Goal: Task Accomplishment & Management: Use online tool/utility

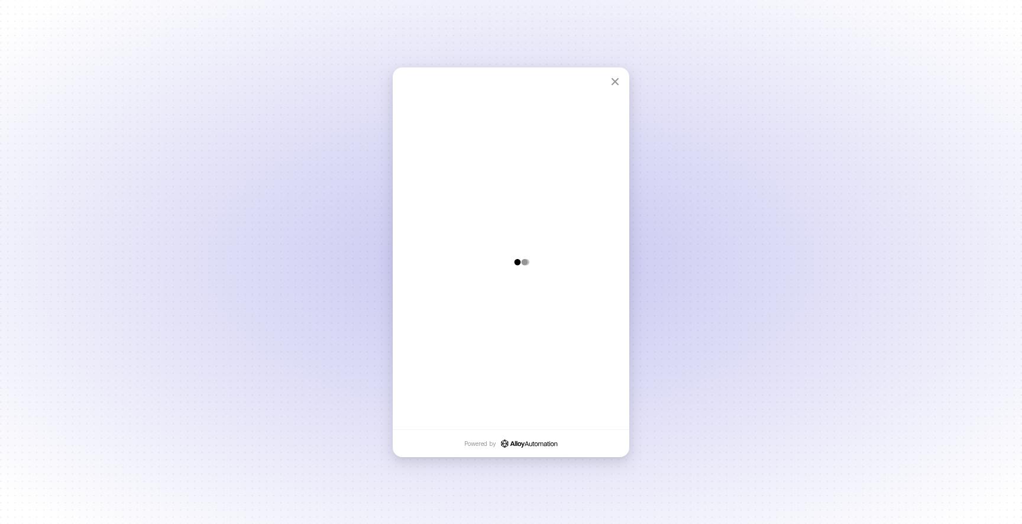
click at [713, 346] on div "Overview Authenticate Configure Powered by" at bounding box center [511, 262] width 1022 height 524
click at [708, 239] on div "Overview Authenticate Configure Powered by" at bounding box center [511, 262] width 1022 height 524
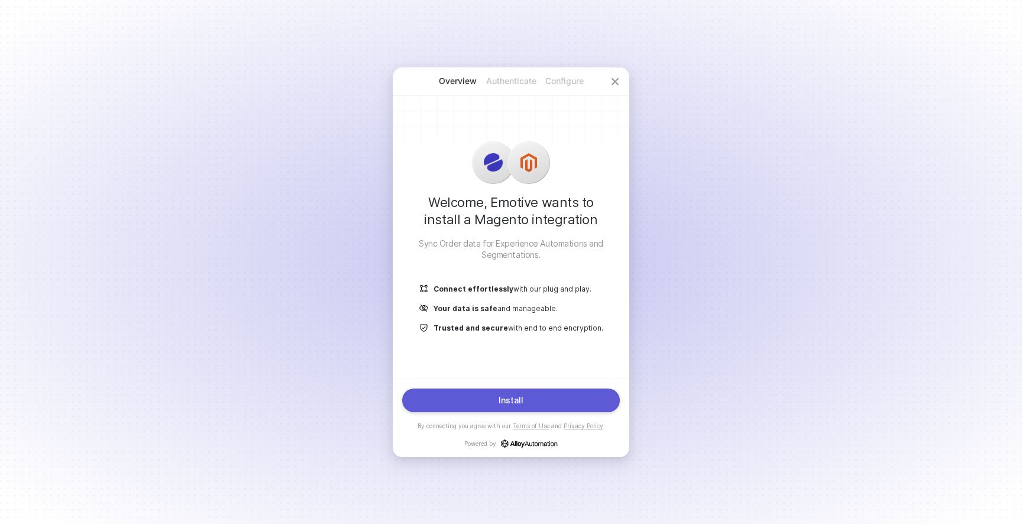
click at [515, 404] on div "Install" at bounding box center [511, 400] width 25 height 9
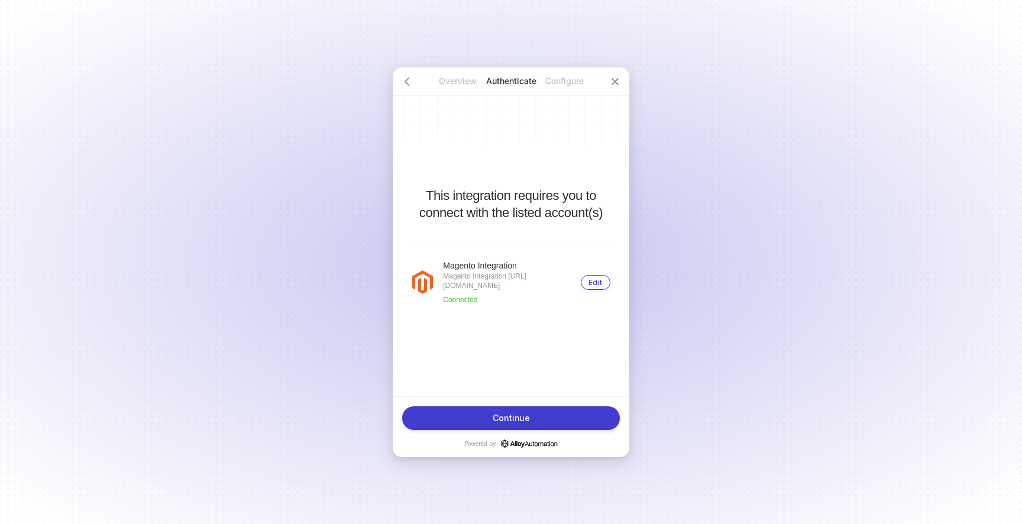
click at [595, 280] on div "Edit" at bounding box center [595, 282] width 14 height 9
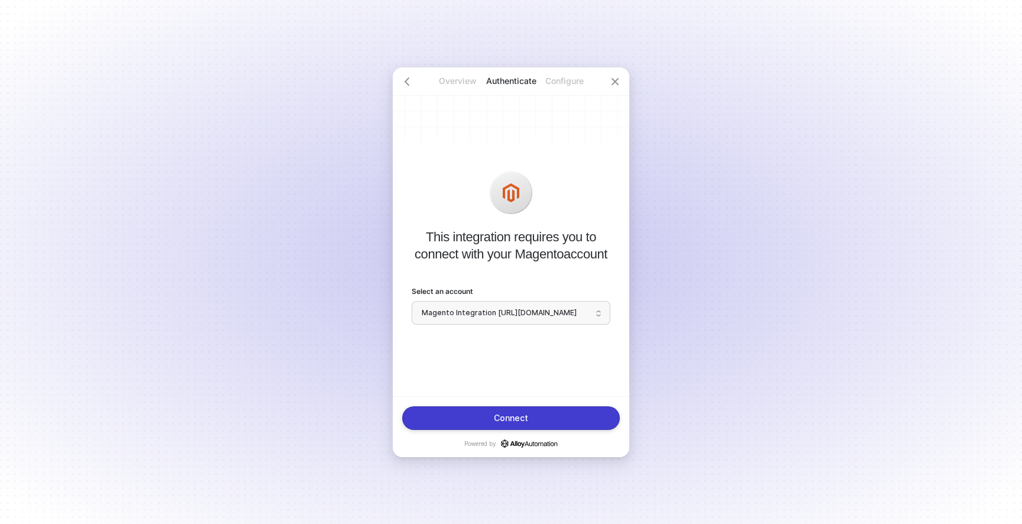
click at [514, 318] on span "Magento Integration [URL][DOMAIN_NAME]" at bounding box center [511, 313] width 179 height 18
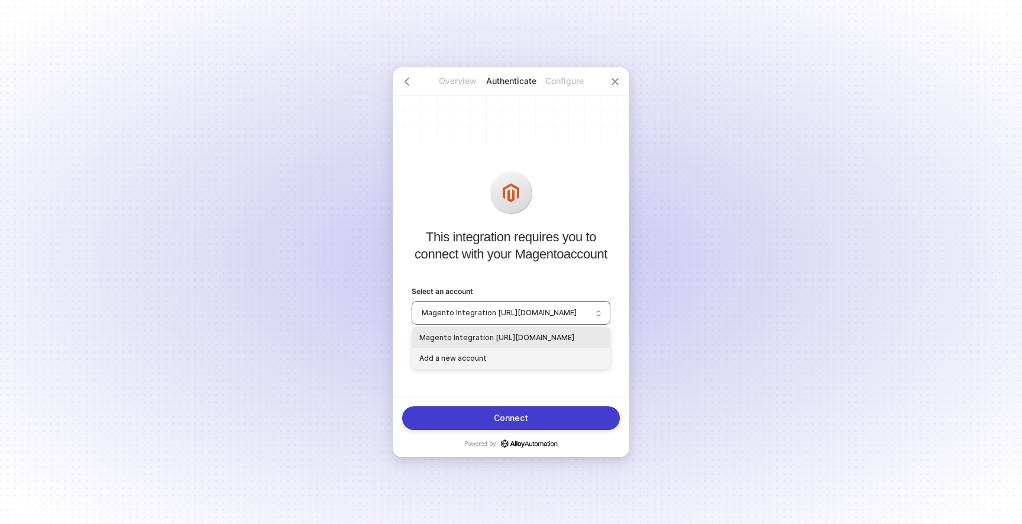
click at [459, 360] on div "Add a new account" at bounding box center [510, 358] width 183 height 11
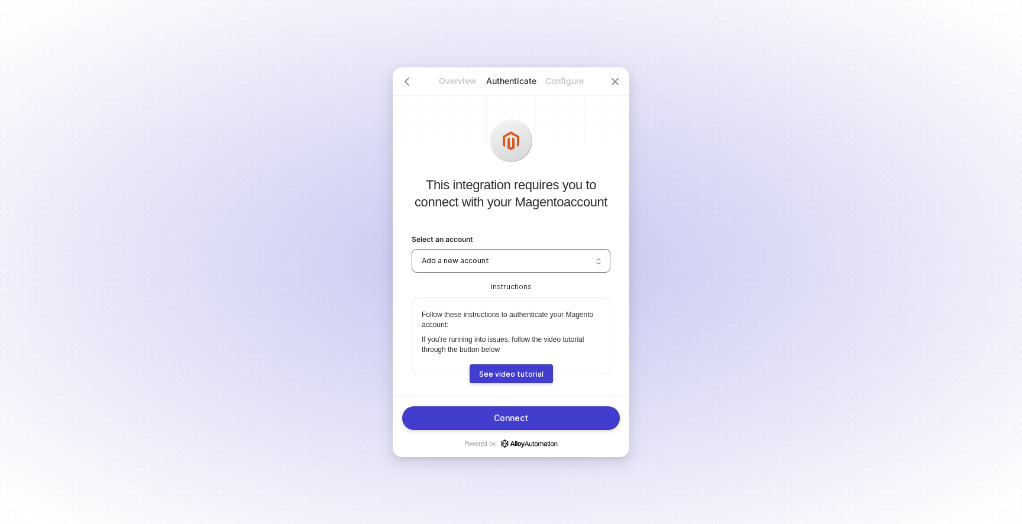
scroll to position [97, 0]
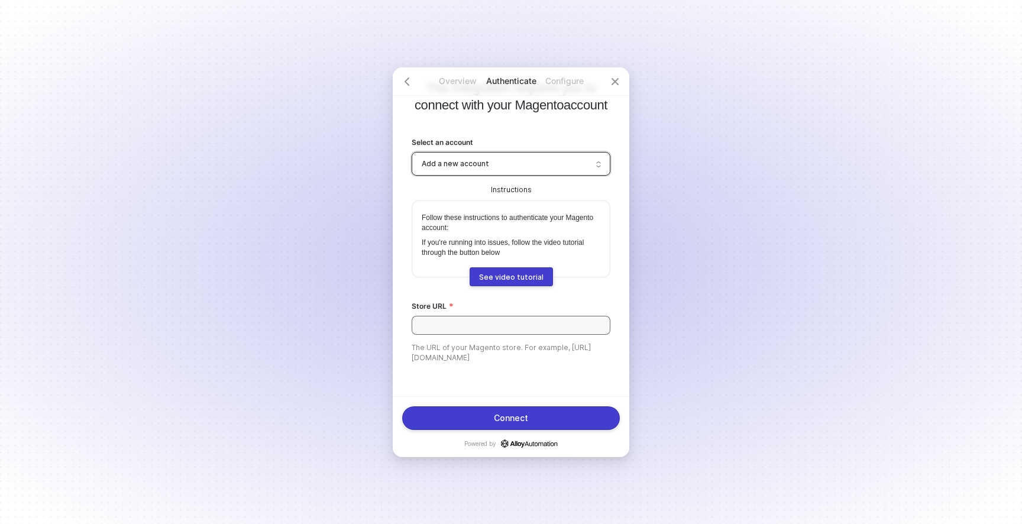
click at [445, 326] on input "Store URL" at bounding box center [511, 325] width 199 height 19
type input "https://bnbknives.com"
click at [515, 413] on div "Connect" at bounding box center [511, 417] width 34 height 9
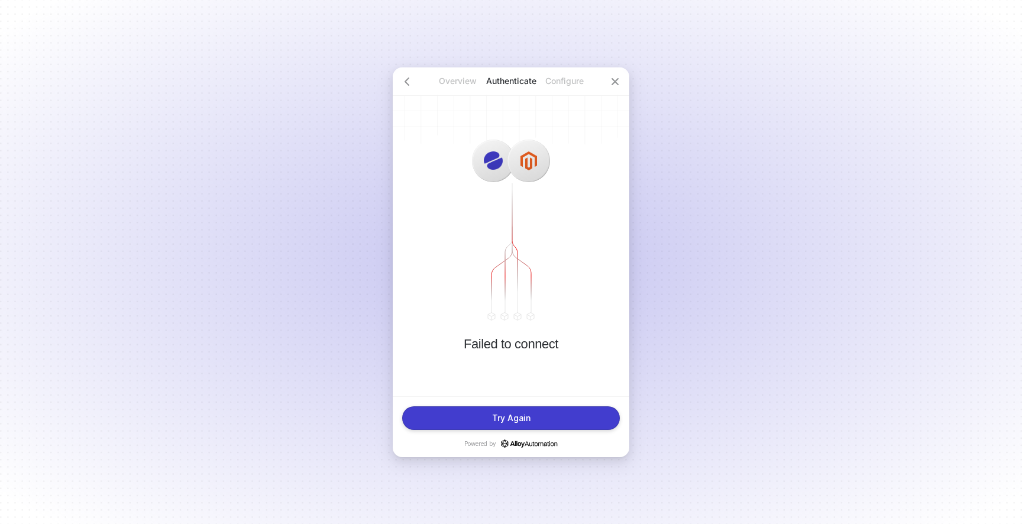
click at [328, 96] on div "Overview Authenticate Configure Failed to connect Try Again Powered by" at bounding box center [511, 262] width 1022 height 524
click at [480, 423] on button "Try Again" at bounding box center [511, 418] width 218 height 24
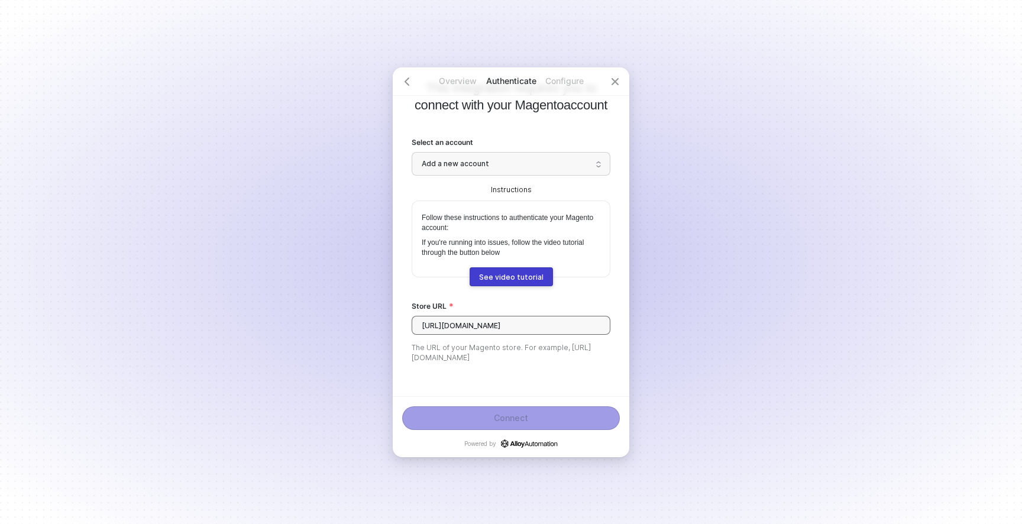
click at [512, 322] on input "https://bnbknives.com" at bounding box center [511, 325] width 199 height 19
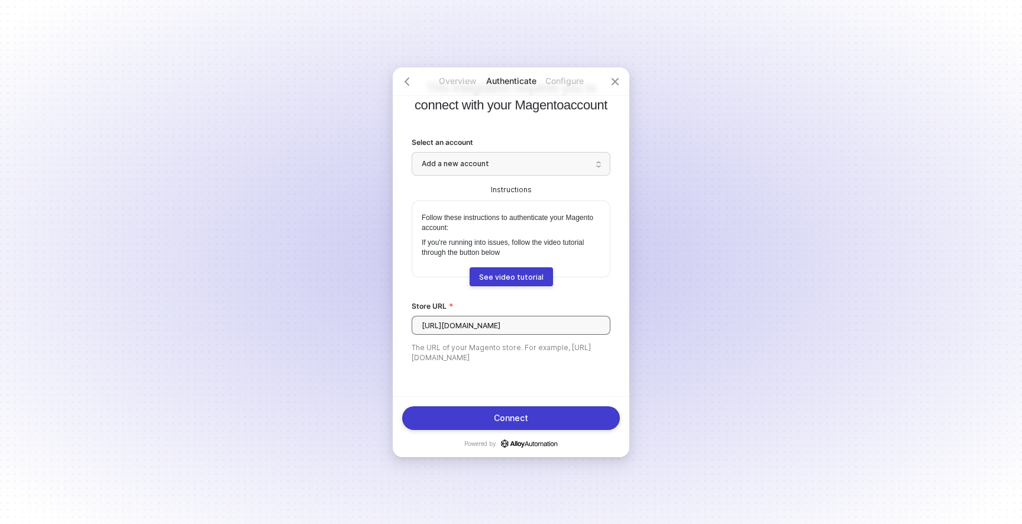
click at [530, 328] on input "https://bnbknives.com/" at bounding box center [511, 325] width 199 height 19
click at [494, 326] on input "https://bnbknives.com/" at bounding box center [511, 325] width 199 height 19
type input "https://bnbknives.com/new_admin"
click at [504, 419] on div "Connect" at bounding box center [511, 417] width 34 height 9
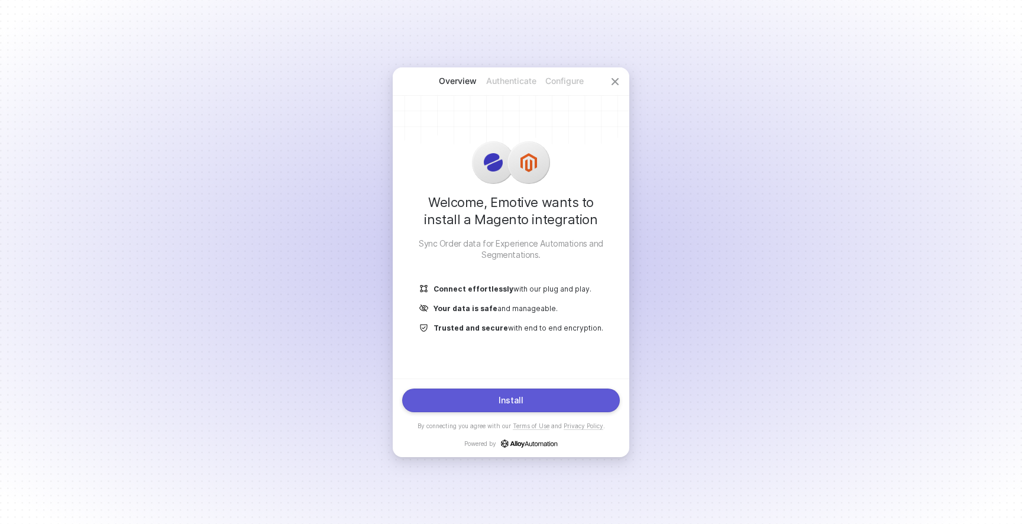
click at [519, 402] on div "Install" at bounding box center [511, 400] width 25 height 9
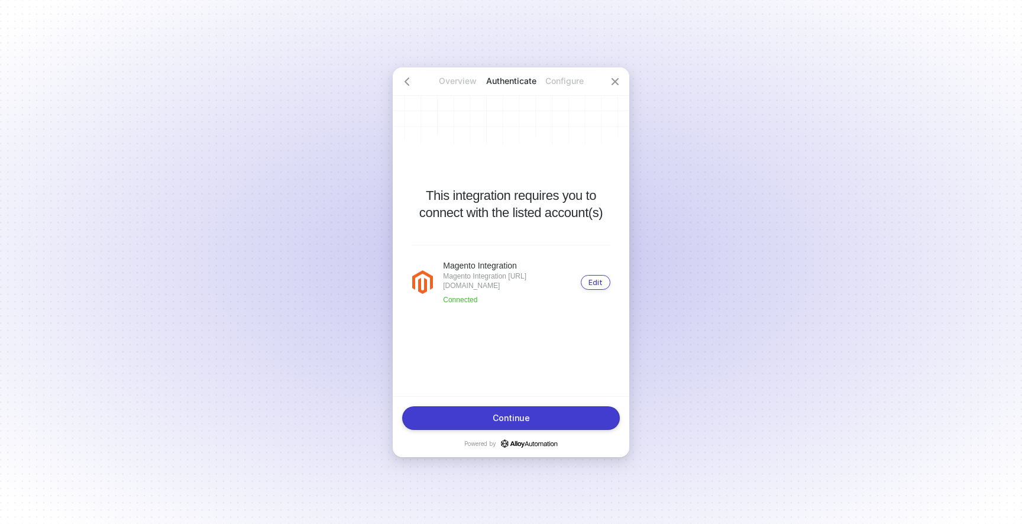
click at [600, 281] on div "Edit" at bounding box center [595, 282] width 14 height 9
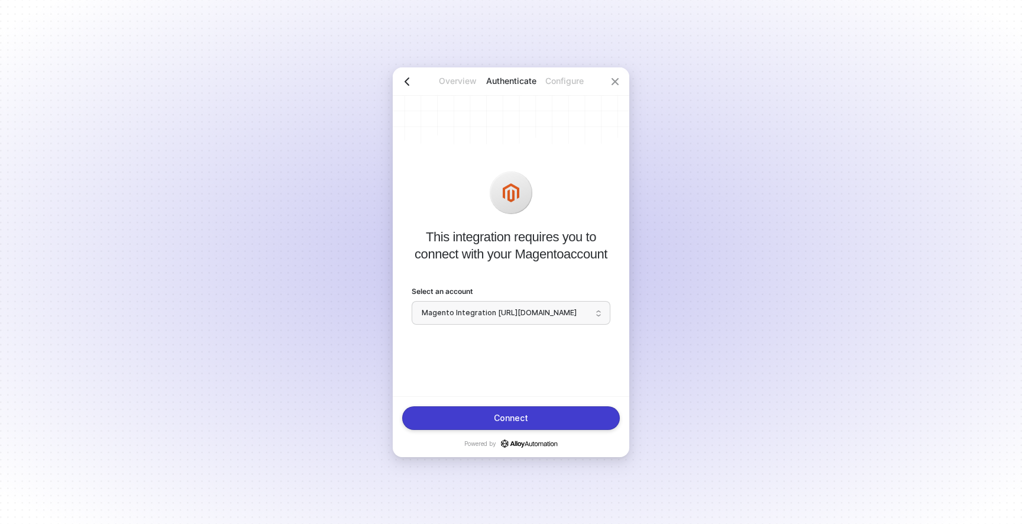
click at [407, 83] on icon "icon-arrow-left" at bounding box center [407, 81] width 4 height 7
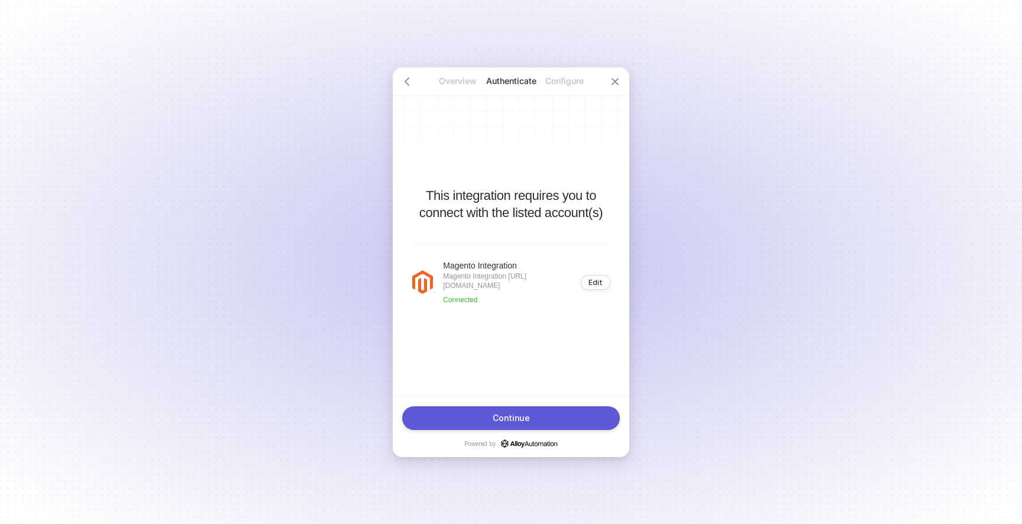
click at [499, 413] on div "Continue" at bounding box center [511, 417] width 37 height 9
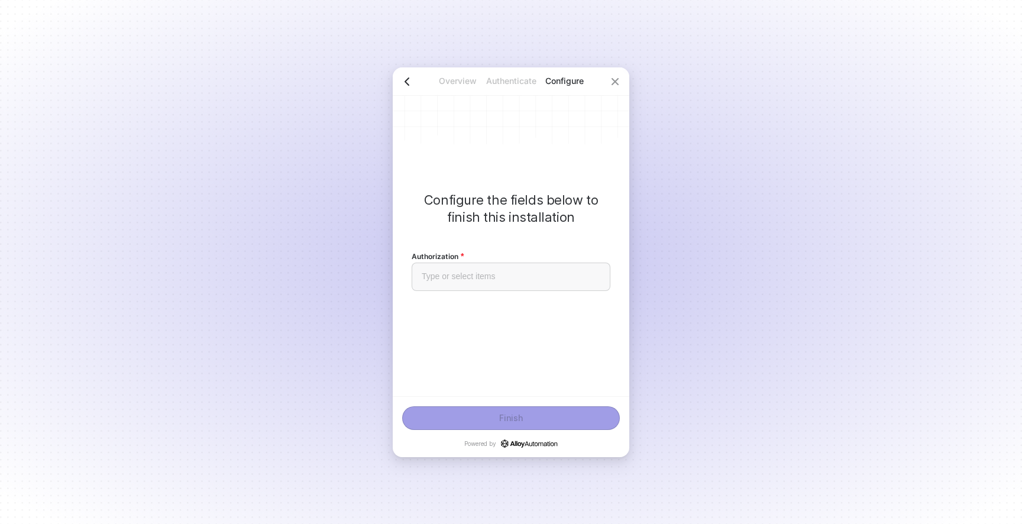
click at [411, 77] on icon "icon-arrow-left" at bounding box center [406, 81] width 9 height 9
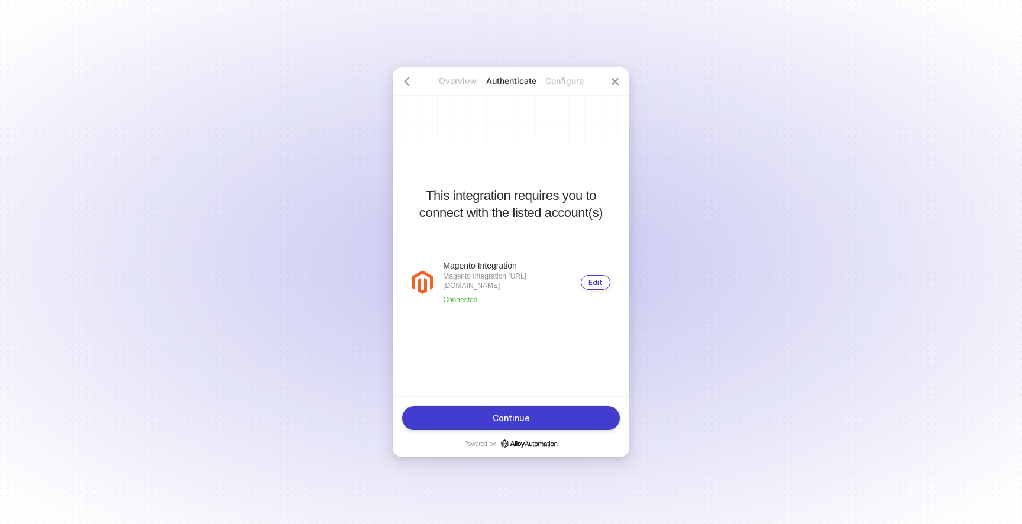
click at [596, 284] on div "Edit" at bounding box center [595, 282] width 14 height 9
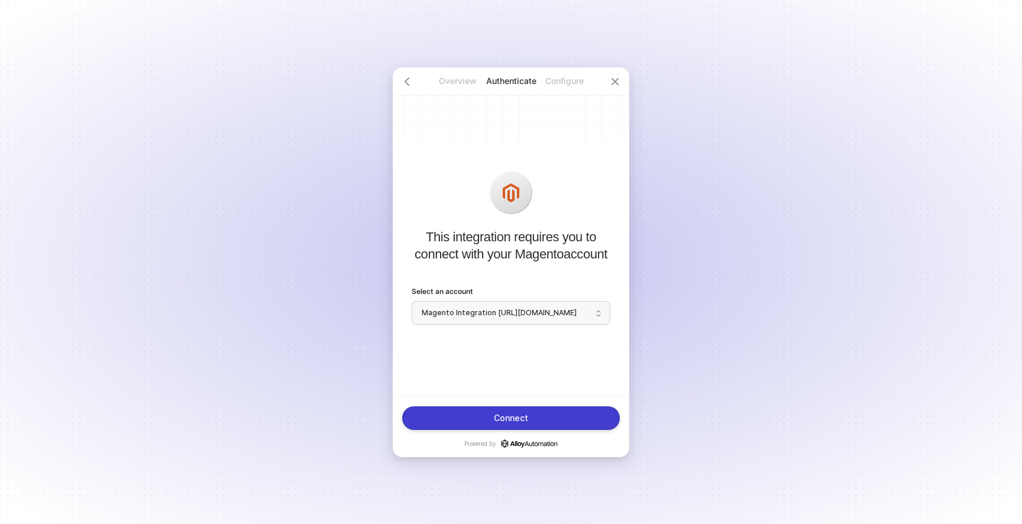
click at [511, 310] on span "Magento Integration [URL][DOMAIN_NAME]" at bounding box center [511, 313] width 179 height 18
click at [533, 216] on div at bounding box center [511, 199] width 199 height 57
click at [505, 308] on span "Magento Integration [URL][DOMAIN_NAME]" at bounding box center [511, 313] width 179 height 18
click at [487, 335] on div "Magento Integration [URL][DOMAIN_NAME]" at bounding box center [510, 337] width 183 height 11
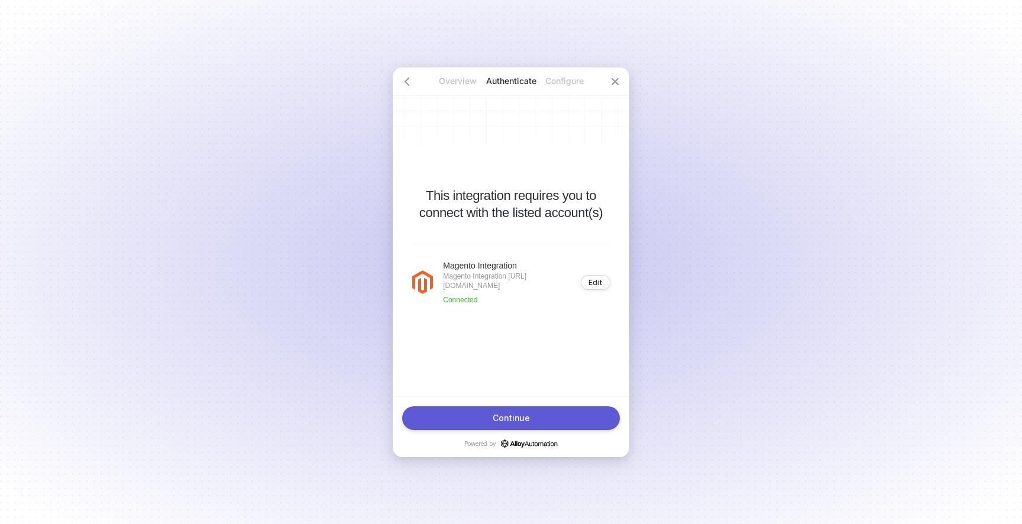
click at [501, 422] on div "Continue" at bounding box center [511, 417] width 37 height 9
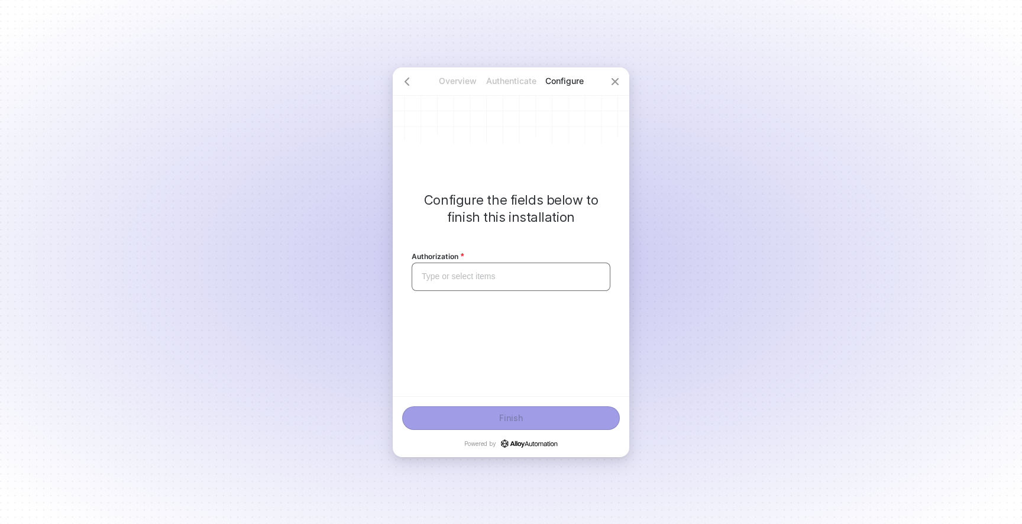
click at [468, 285] on div "Type or select items ﻿" at bounding box center [511, 277] width 199 height 28
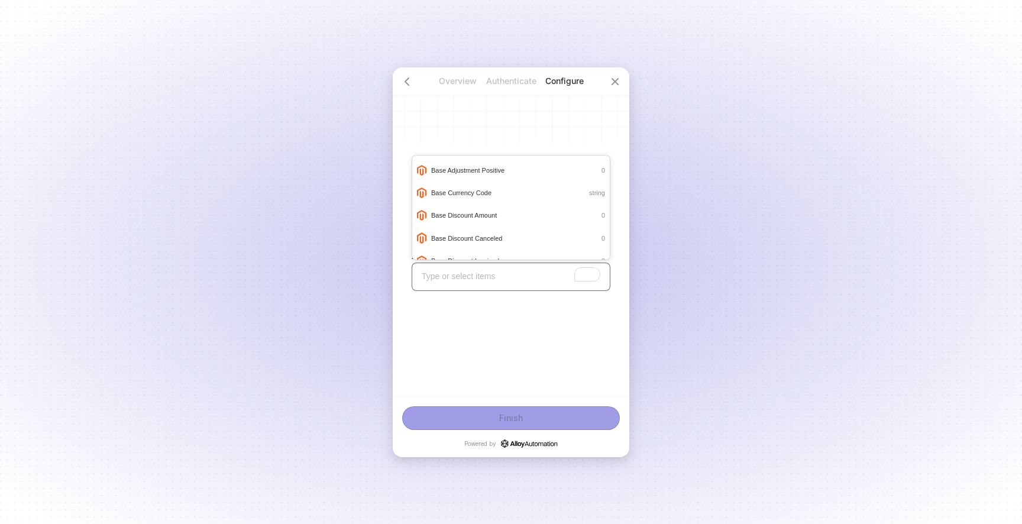
scroll to position [89, 0]
click at [489, 318] on div "Configure the fields below to finish this installation Authorization Type or se…" at bounding box center [511, 231] width 237 height 329
click at [483, 324] on div "Configure the fields below to finish this installation Authorization Type or se…" at bounding box center [511, 231] width 237 height 329
click at [480, 133] on div "Configure the fields below to finish this installation Authorization Type or se…" at bounding box center [511, 231] width 237 height 329
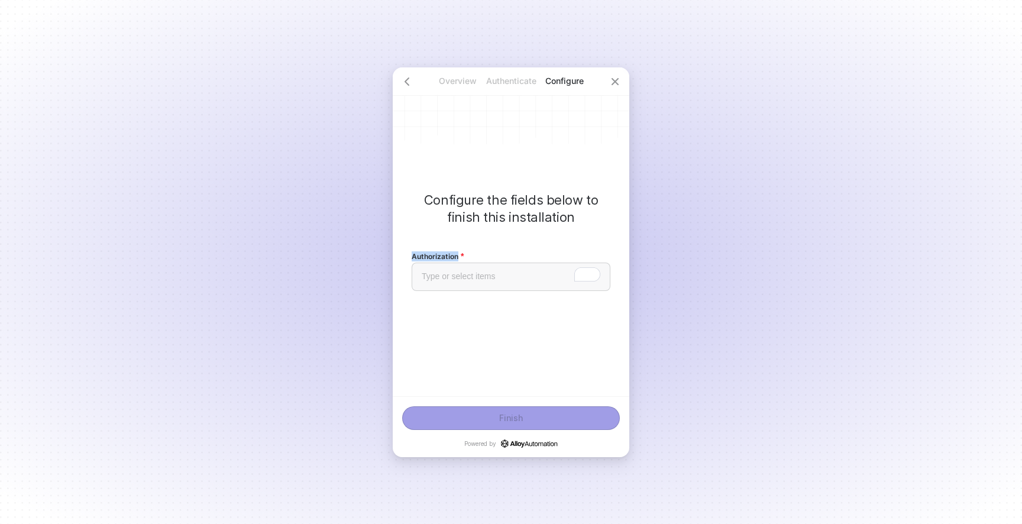
drag, startPoint x: 407, startPoint y: 255, endPoint x: 490, endPoint y: 255, distance: 82.8
click at [490, 255] on div "Configure the fields below to finish this installation Authorization Type or se…" at bounding box center [511, 231] width 237 height 329
click at [490, 255] on div "Authorization Type or select items ﻿" at bounding box center [511, 270] width 199 height 41
click at [460, 280] on div "Type or select items ﻿" at bounding box center [511, 276] width 179 height 10
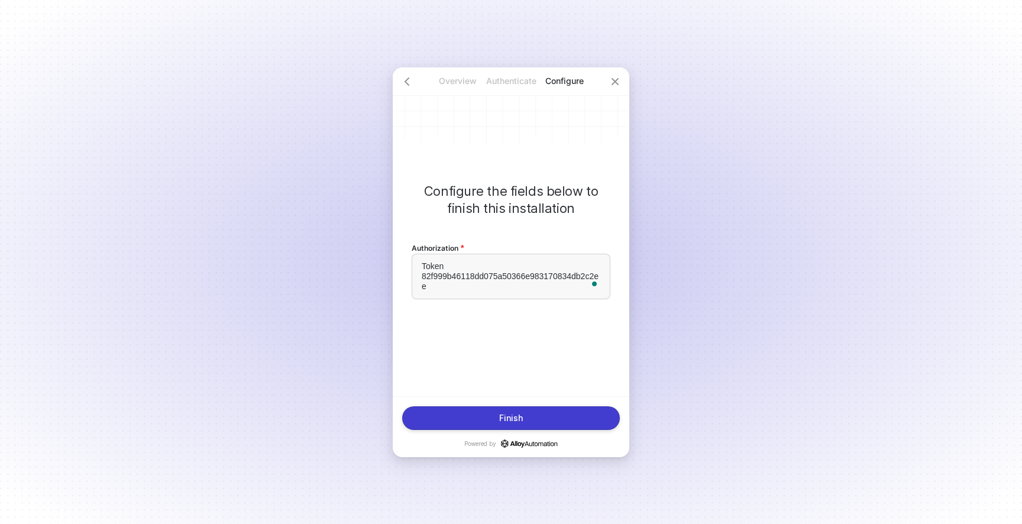
click at [483, 376] on div "Configure the fields below to finish this installation Authorization Token 82f9…" at bounding box center [511, 231] width 237 height 329
click at [497, 421] on button "Finish" at bounding box center [511, 418] width 218 height 24
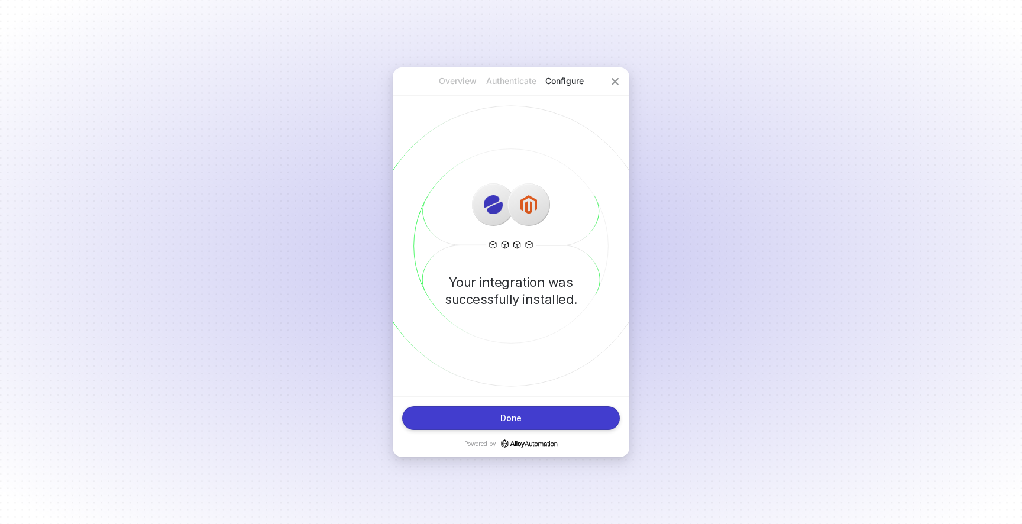
click at [510, 83] on p "Authenticate" at bounding box center [510, 81] width 53 height 12
click at [510, 244] on div "Your integration was successfully installed." at bounding box center [511, 231] width 237 height 329
click at [503, 414] on div "Done" at bounding box center [510, 417] width 21 height 9
